Goal: Check status

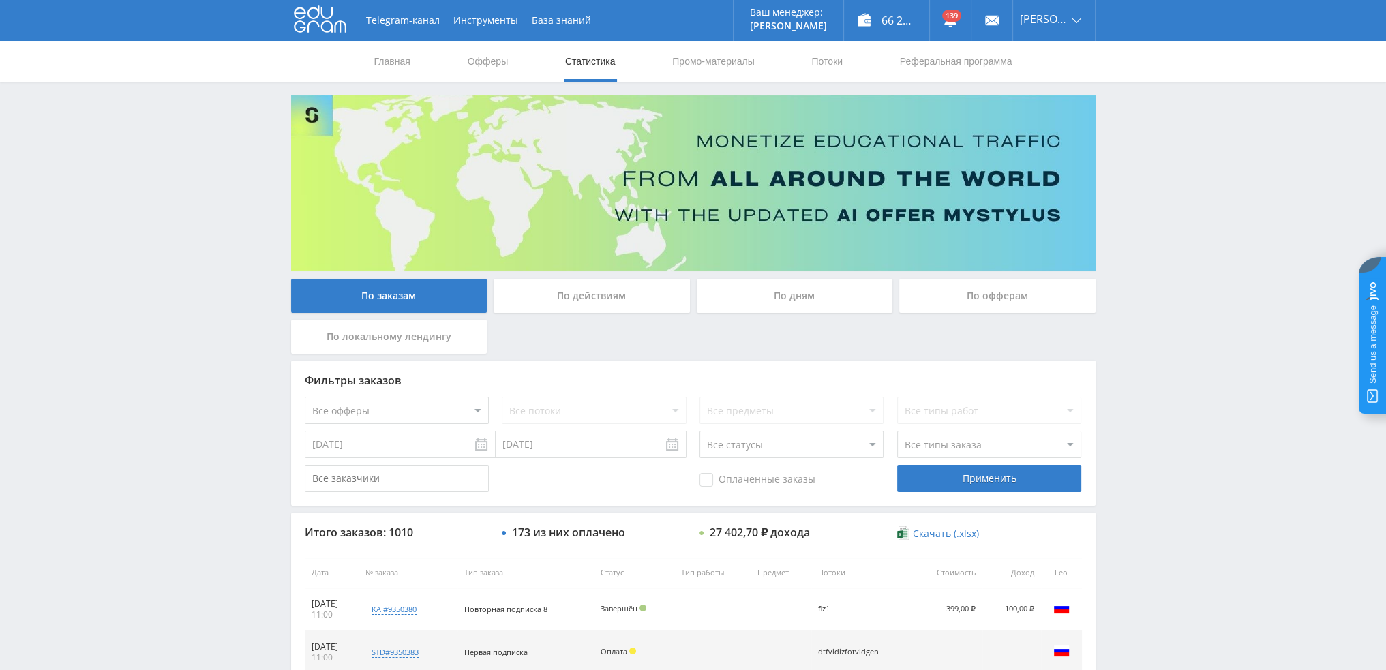
click at [756, 302] on div "По дням" at bounding box center [795, 296] width 196 height 34
click at [0, 0] on input "По дням" at bounding box center [0, 0] width 0 height 0
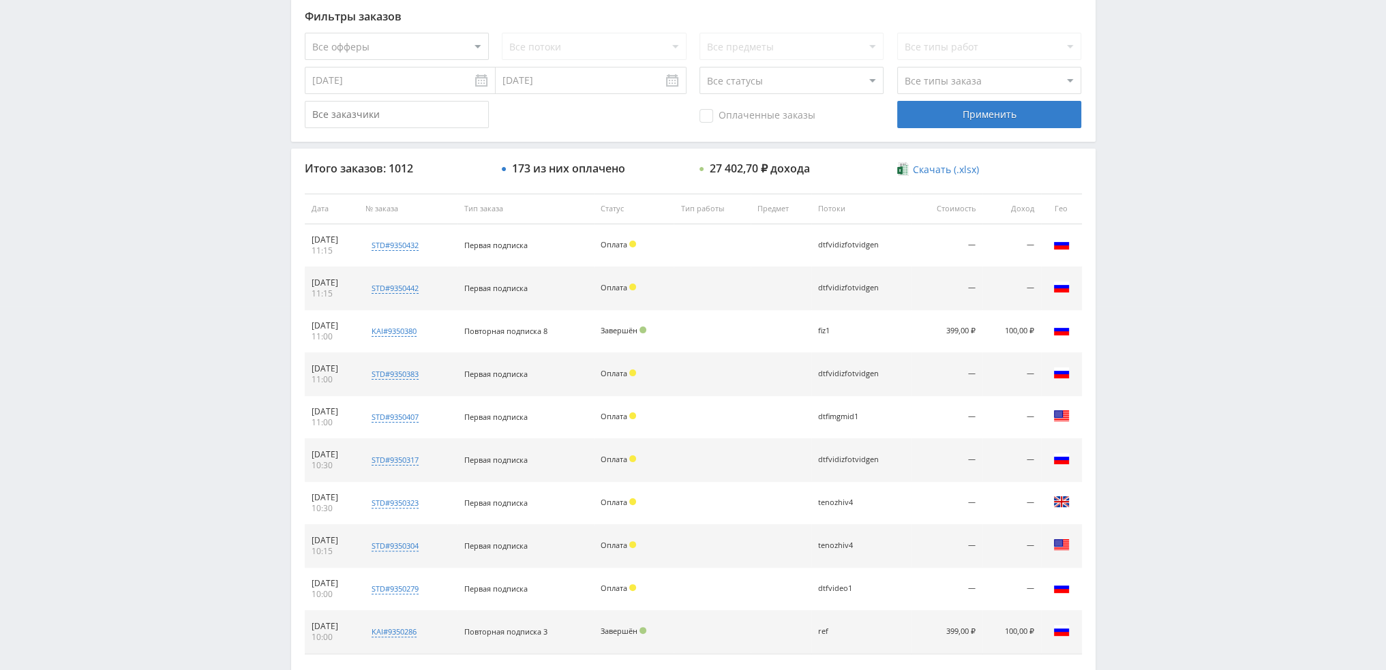
scroll to position [335, 0]
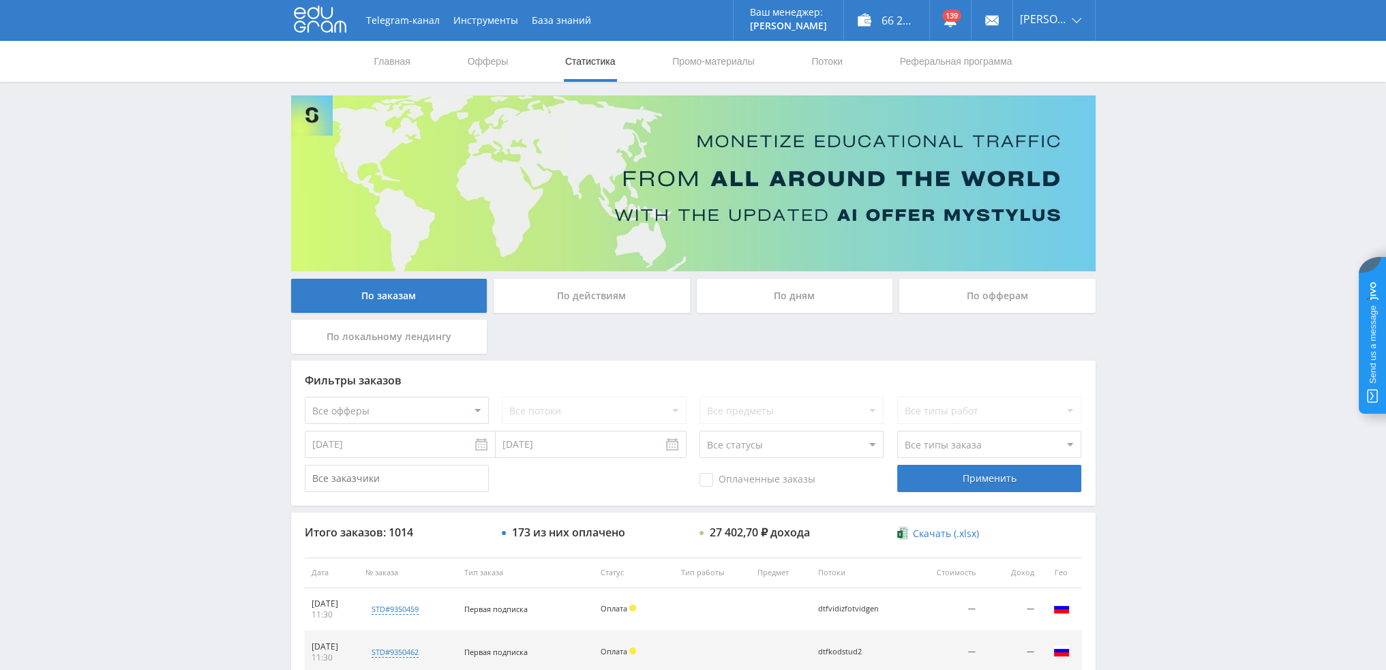
click at [785, 302] on div "По дням" at bounding box center [795, 296] width 196 height 34
click at [0, 0] on input "По дням" at bounding box center [0, 0] width 0 height 0
